Goal: Information Seeking & Learning: Learn about a topic

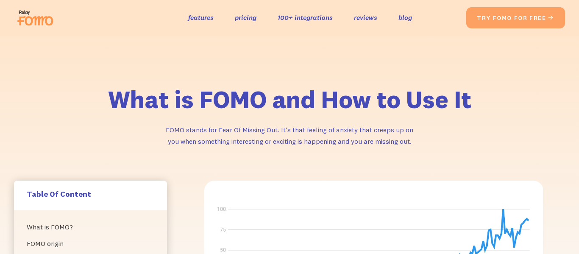
click at [43, 15] on img at bounding box center [37, 17] width 47 height 27
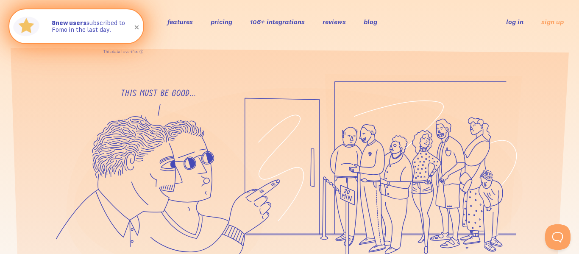
click at [137, 26] on span at bounding box center [137, 27] width 14 height 14
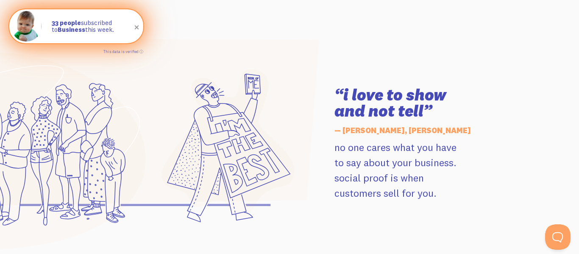
scroll to position [1114, 0]
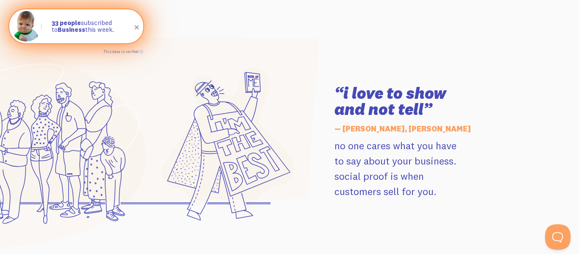
click at [73, 32] on strong "Business" at bounding box center [72, 29] width 28 height 8
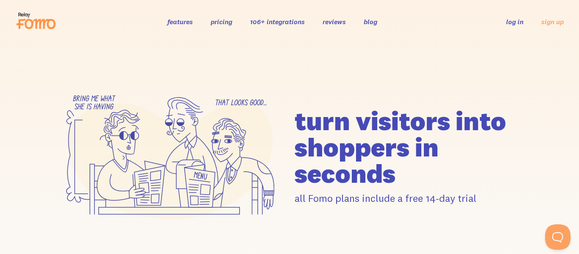
click at [186, 22] on link "features" at bounding box center [179, 21] width 25 height 8
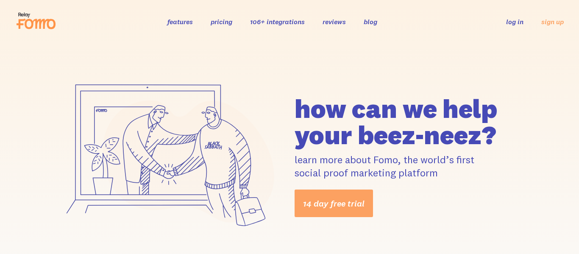
click at [364, 20] on link "blog" at bounding box center [371, 21] width 14 height 8
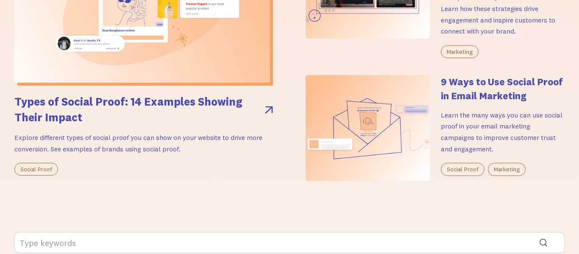
scroll to position [317, 0]
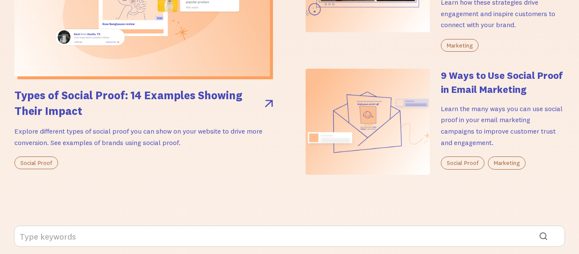
click at [268, 67] on img at bounding box center [142, 2] width 256 height 150
